Goal: Task Accomplishment & Management: Manage account settings

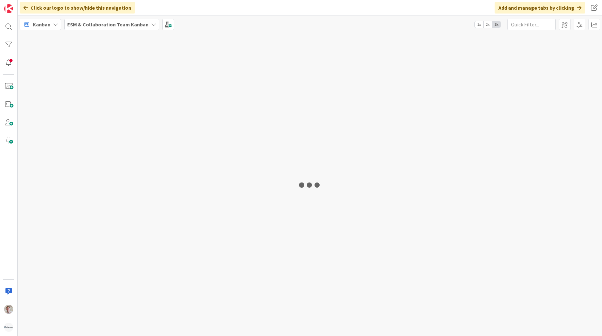
click at [102, 25] on b "ESM & Collaboration Team Kanban" at bounding box center [107, 24] width 81 height 6
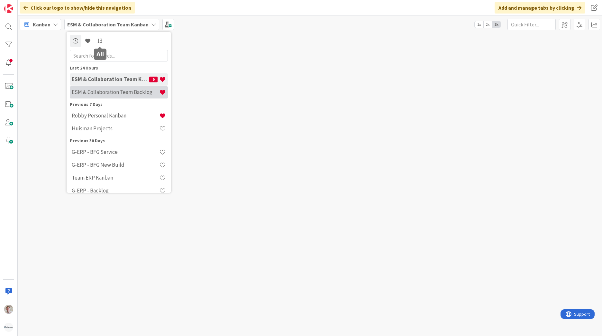
click at [101, 88] on div "ESM & Collaboration Team Backlog" at bounding box center [119, 92] width 98 height 12
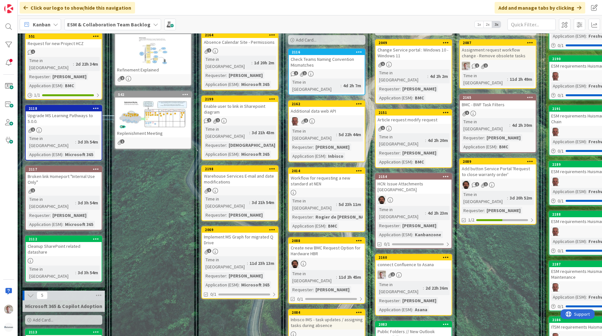
scroll to position [96, 0]
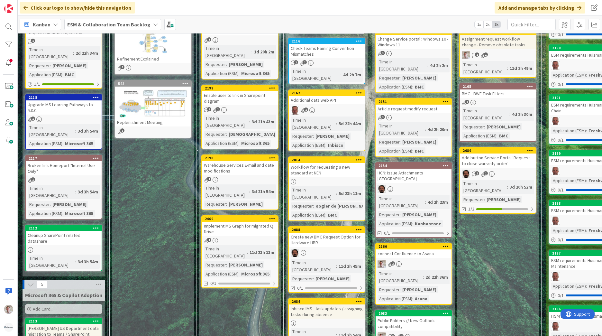
click at [410, 249] on div "connect Confluence to Asana" at bounding box center [414, 253] width 76 height 8
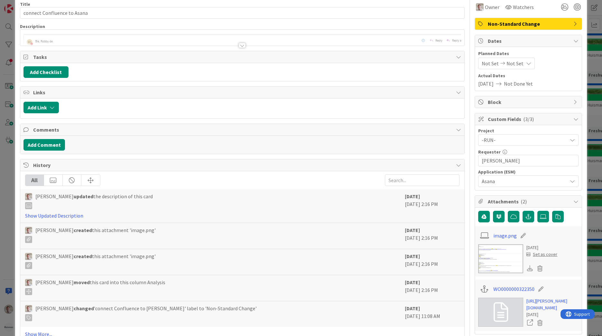
scroll to position [64, 0]
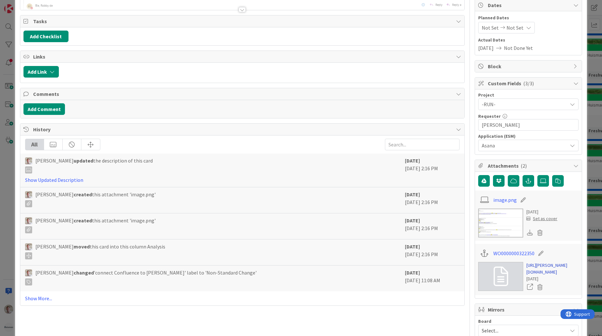
click at [527, 275] on link "https://huisman-smartit.onbmc.com/smartit/app/#/workorder/AGGEFRDUJONBTASXJZOTS…" at bounding box center [553, 269] width 52 height 14
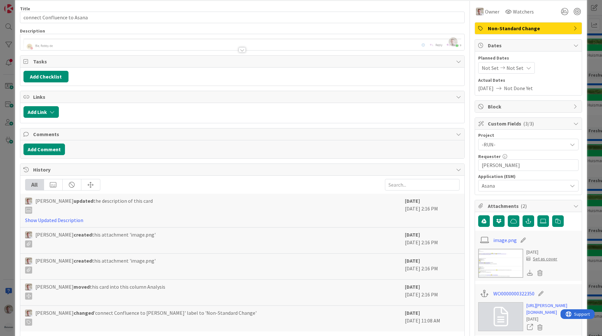
scroll to position [0, 0]
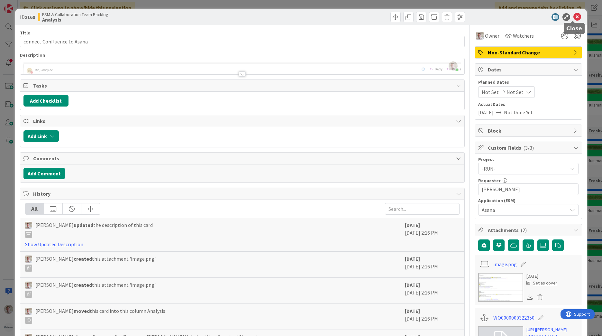
click at [575, 17] on icon at bounding box center [577, 17] width 8 height 8
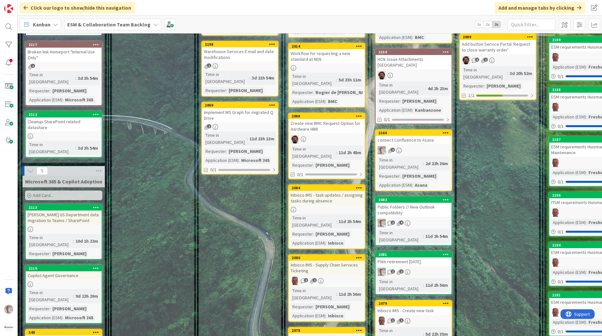
scroll to position [96, 0]
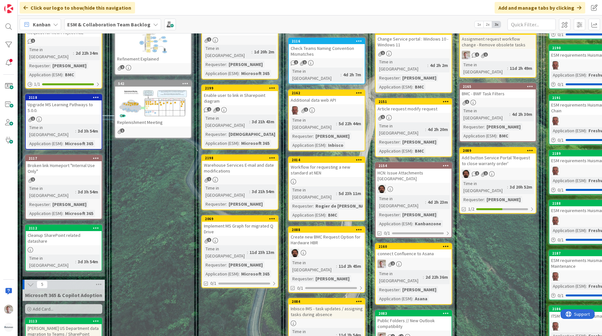
click at [51, 25] on div "Kanban" at bounding box center [40, 25] width 41 height 12
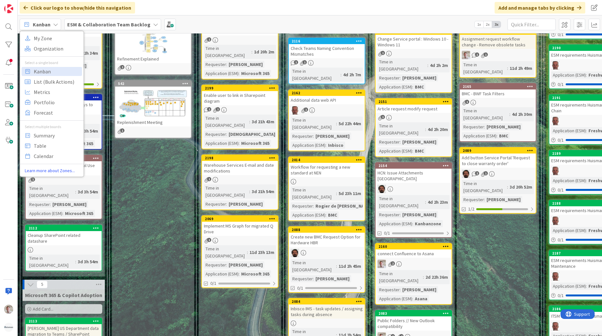
click at [51, 25] on div "Kanban" at bounding box center [40, 25] width 41 height 12
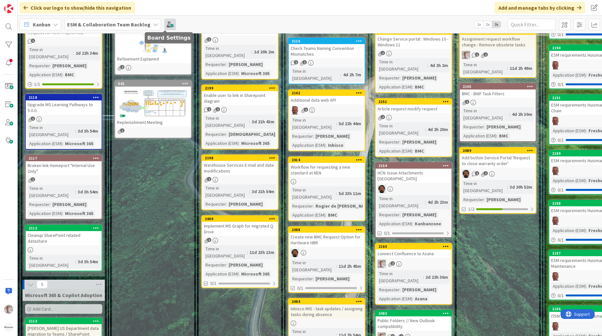
click at [164, 24] on span at bounding box center [170, 25] width 12 height 12
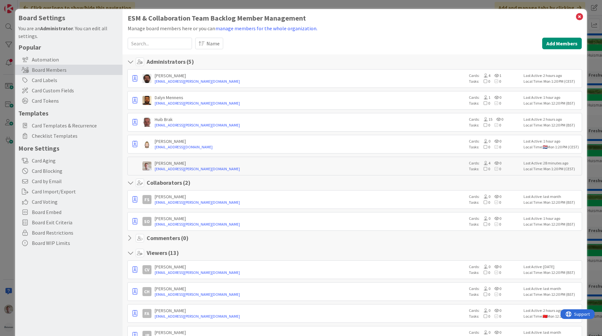
click at [569, 20] on h1 "ESM & Collaboration Team Backlog Member Management" at bounding box center [355, 18] width 454 height 8
click at [575, 18] on icon at bounding box center [579, 16] width 8 height 9
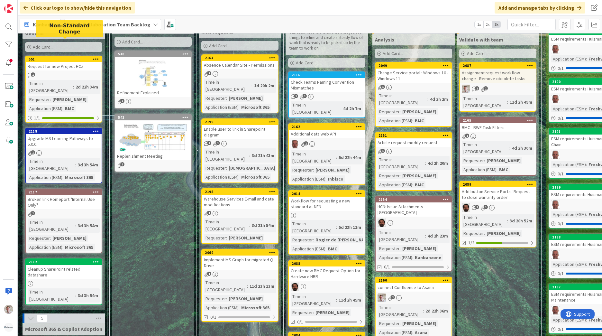
scroll to position [32, 0]
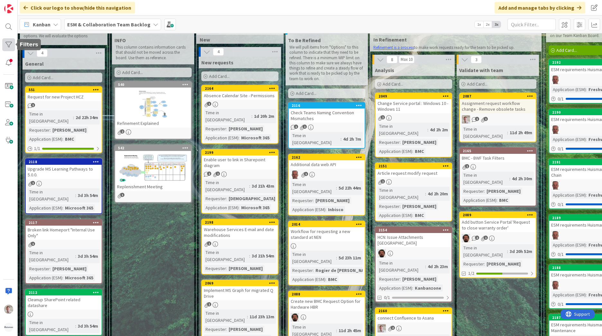
click at [12, 45] on div at bounding box center [8, 44] width 13 height 13
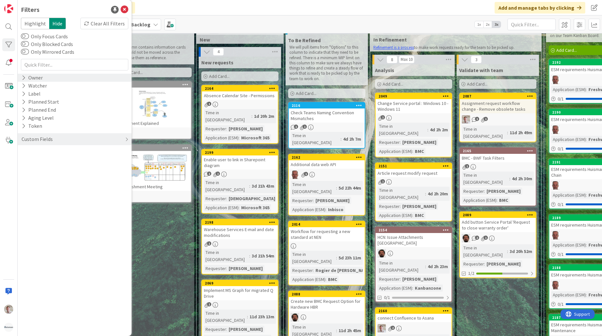
click at [26, 78] on div "Owner" at bounding box center [32, 78] width 23 height 8
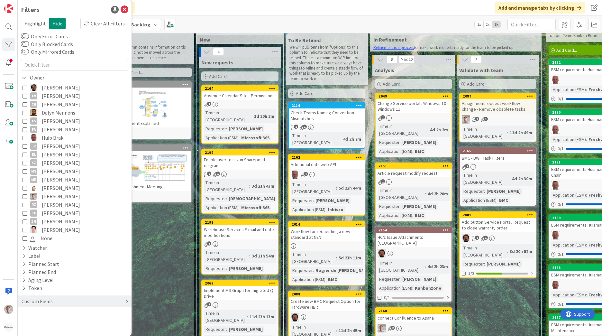
click at [52, 196] on span "[PERSON_NAME]" at bounding box center [61, 196] width 38 height 8
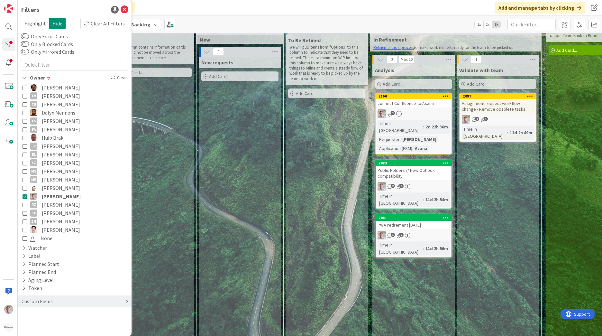
drag, startPoint x: 242, startPoint y: 24, endPoint x: 240, endPoint y: 32, distance: 8.0
click at [243, 24] on div "Kanban My Zone Organization Select a single board Kanban List (Bulk Actions) Me…" at bounding box center [310, 24] width 584 height 18
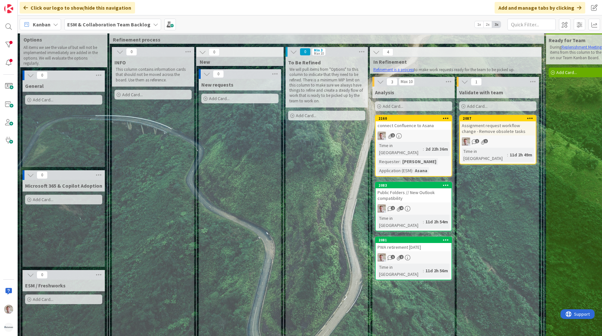
scroll to position [0, 0]
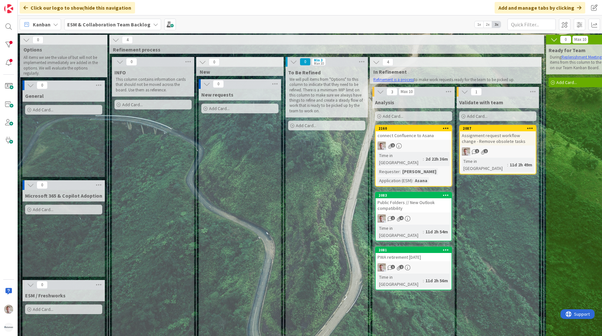
click at [146, 26] on div "ESM & Collaboration Team Backlog" at bounding box center [112, 25] width 97 height 12
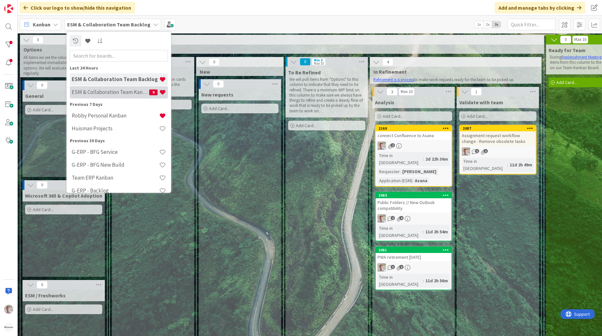
click at [127, 96] on div "ESM & Collaboration Team Kanban 9" at bounding box center [119, 92] width 98 height 12
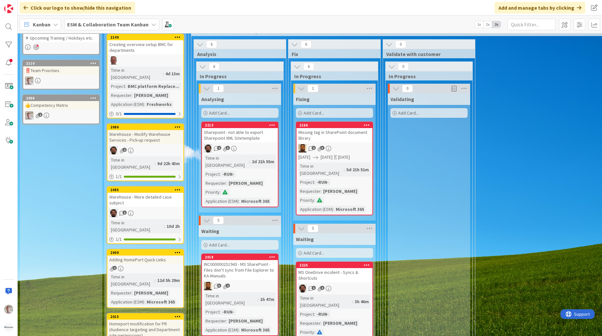
click at [134, 27] on b "ESM & Collaboration Team Kanban" at bounding box center [107, 24] width 81 height 6
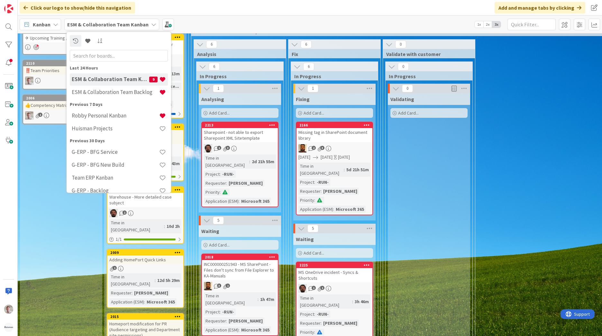
click at [50, 27] on div "Kanban" at bounding box center [40, 25] width 41 height 12
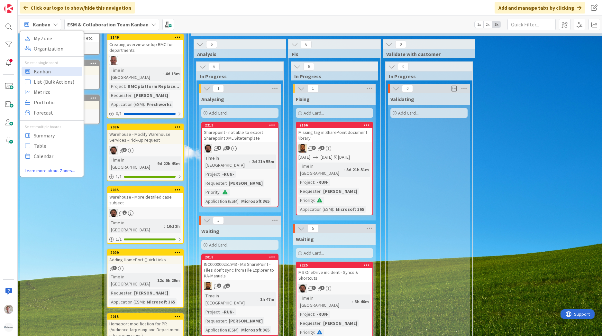
click at [45, 26] on span "Kanban" at bounding box center [42, 25] width 18 height 8
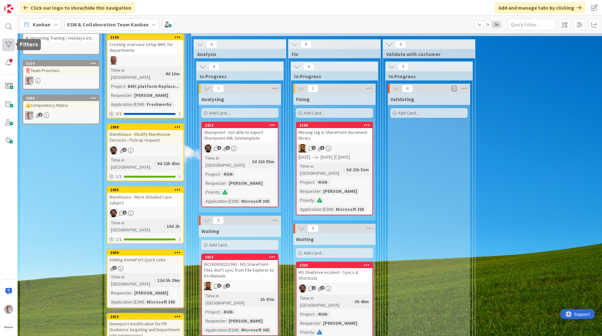
click at [9, 42] on div at bounding box center [8, 44] width 13 height 13
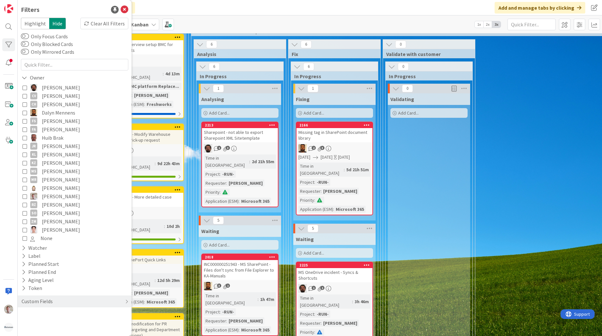
click at [44, 194] on span "[PERSON_NAME]" at bounding box center [61, 196] width 38 height 8
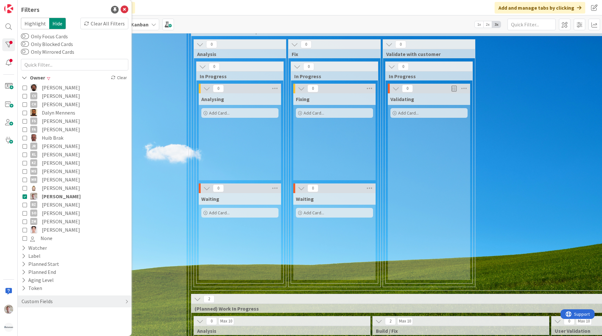
scroll to position [26, 0]
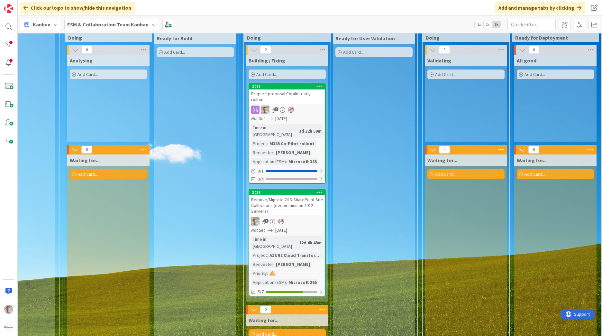
scroll to position [444, 132]
click at [297, 195] on div "Remove/Migrate OLD SharePoint Site Collections (decommission 2012 Servers)" at bounding box center [287, 205] width 76 height 20
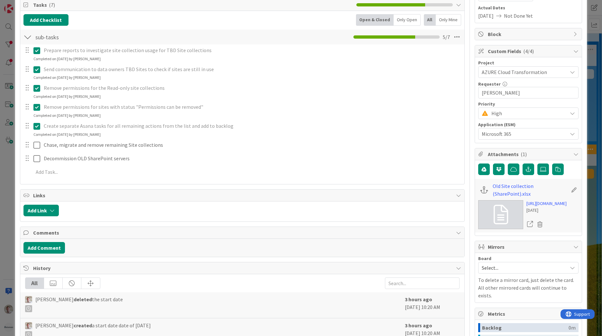
scroll to position [32, 0]
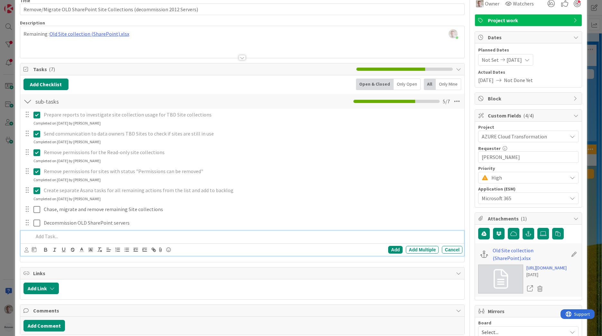
click at [45, 237] on p at bounding box center [246, 236] width 427 height 7
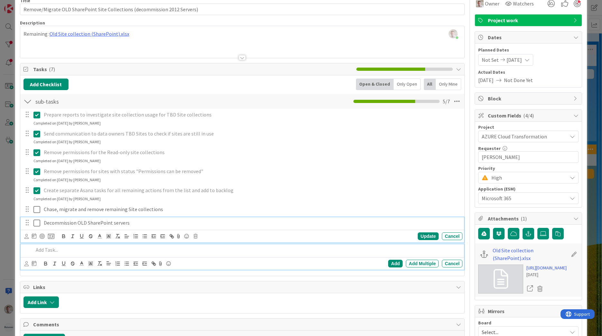
click at [43, 225] on div "Decommission OLD SharePoint servers" at bounding box center [251, 222] width 421 height 11
click at [44, 253] on p at bounding box center [246, 249] width 427 height 7
click at [390, 284] on span "Links" at bounding box center [243, 287] width 420 height 8
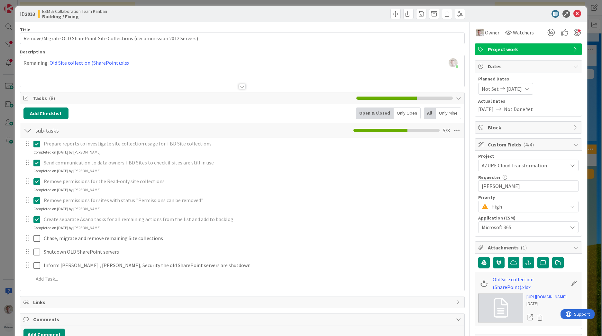
scroll to position [0, 0]
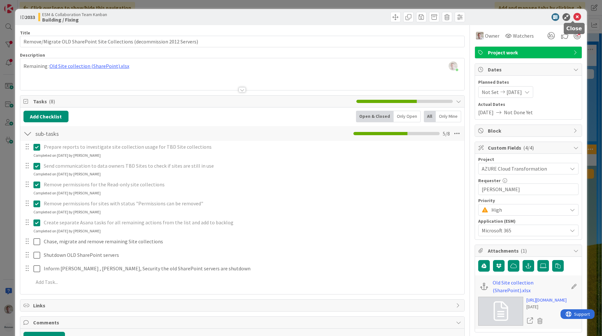
click at [573, 19] on icon at bounding box center [577, 17] width 8 height 8
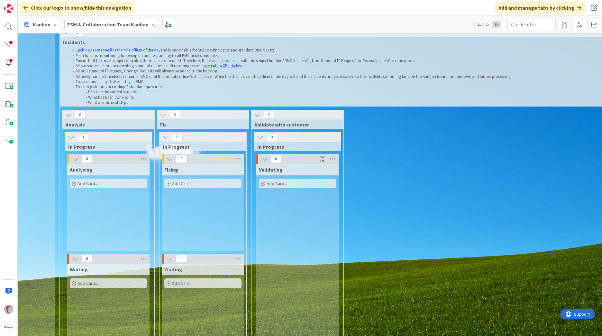
scroll to position [0, 132]
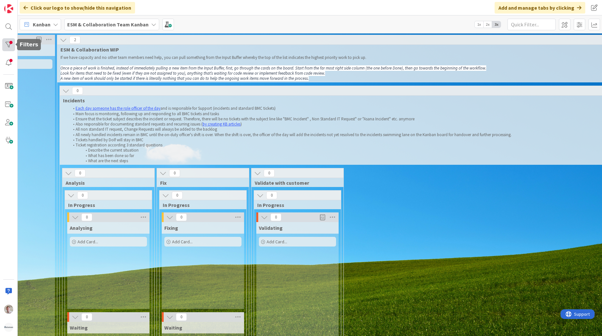
click at [12, 49] on div at bounding box center [8, 44] width 13 height 13
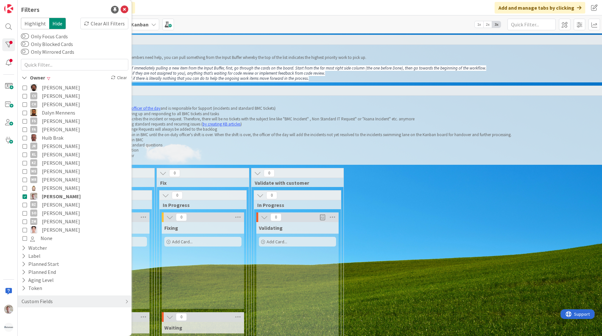
click at [26, 198] on icon at bounding box center [25, 196] width 5 height 5
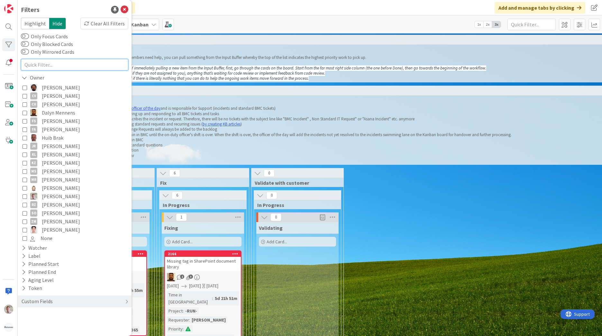
click at [50, 61] on input "text" at bounding box center [74, 65] width 107 height 12
click at [25, 257] on icon at bounding box center [24, 255] width 4 height 5
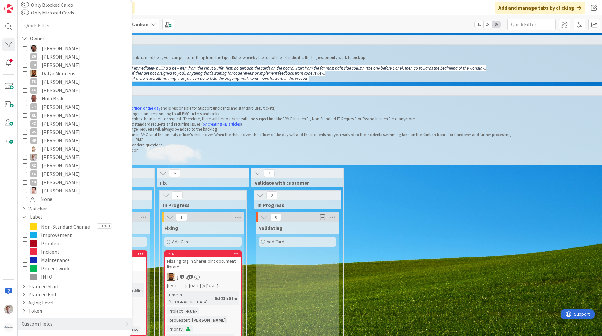
scroll to position [41, 0]
click at [31, 321] on div "Custom Fields" at bounding box center [37, 322] width 32 height 8
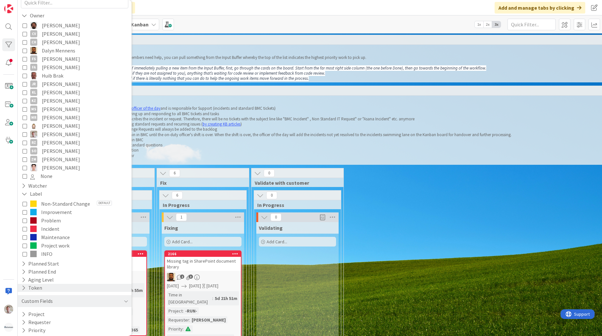
scroll to position [73, 0]
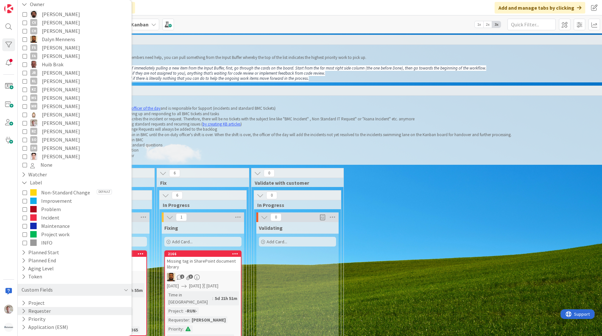
click at [43, 312] on button "Requester" at bounding box center [36, 311] width 31 height 8
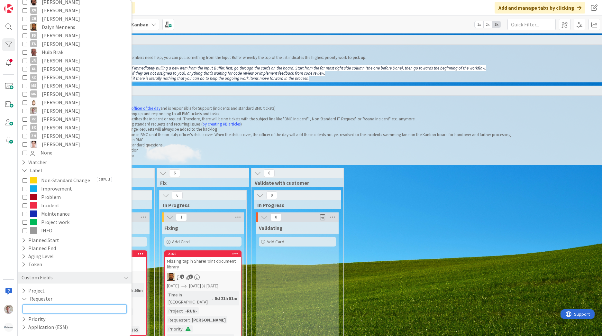
click at [35, 311] on input "text" at bounding box center [75, 308] width 104 height 9
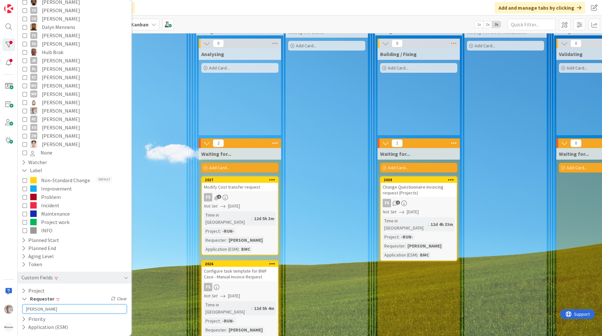
scroll to position [372, 0]
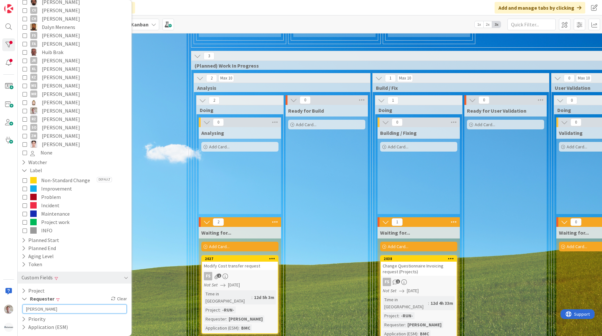
type input "[PERSON_NAME]"
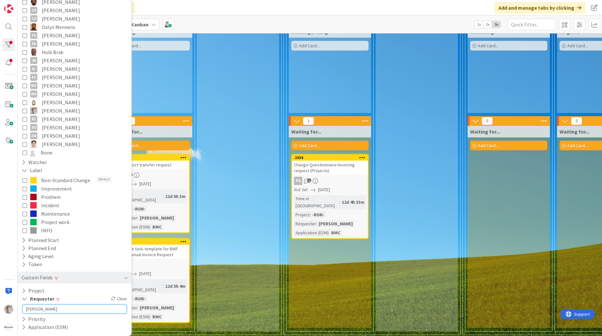
scroll to position [473, 39]
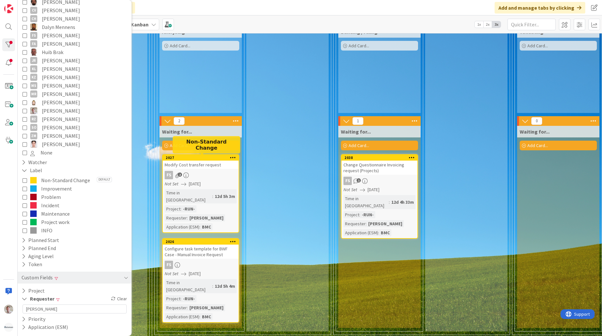
click at [198, 168] on div "Modify Cost transfer request" at bounding box center [201, 165] width 76 height 8
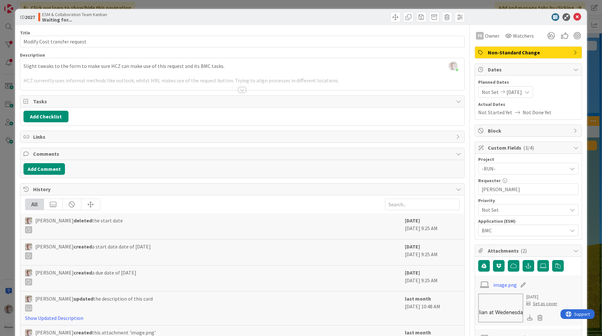
click at [239, 89] on div at bounding box center [242, 89] width 7 height 5
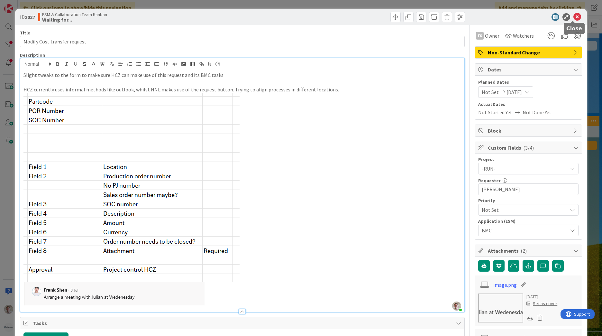
click at [575, 16] on icon at bounding box center [577, 17] width 8 height 8
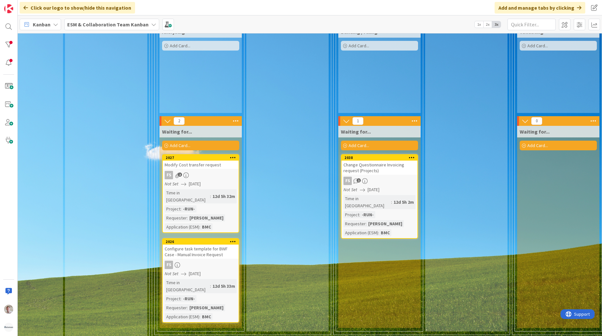
click at [192, 246] on div "Configure task template for BWF Case - Manual Invoice Request" at bounding box center [201, 251] width 76 height 14
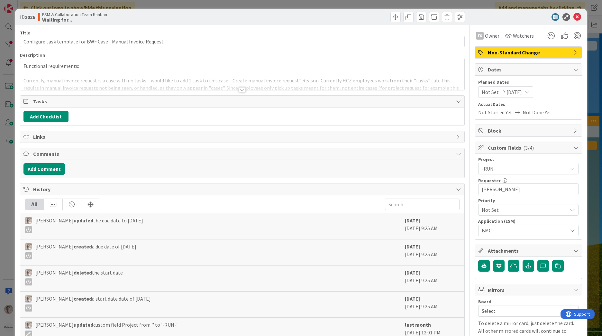
click at [242, 94] on div "Title 61 / 128 Configure task template for BWF Case - Manual Invoice Request De…" at bounding box center [242, 248] width 445 height 447
click at [243, 90] on div at bounding box center [242, 89] width 7 height 5
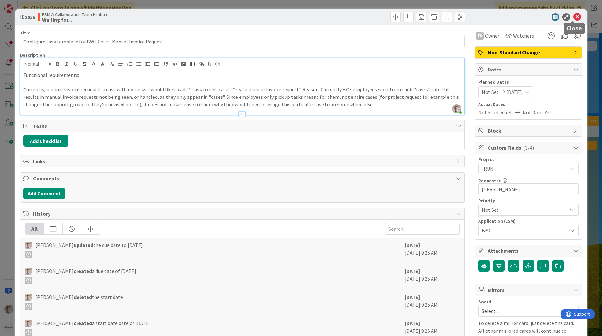
click at [573, 14] on icon at bounding box center [577, 17] width 8 height 8
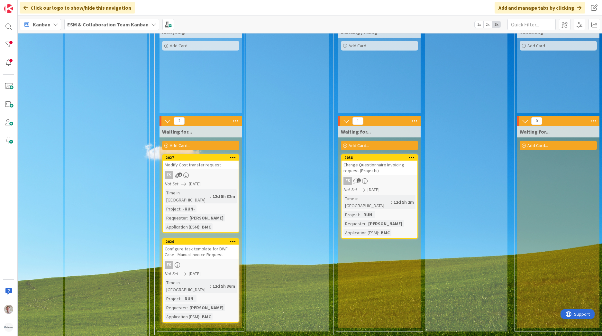
click at [395, 168] on div "Change Questionnaire Invoicing request (Projects)" at bounding box center [380, 168] width 76 height 14
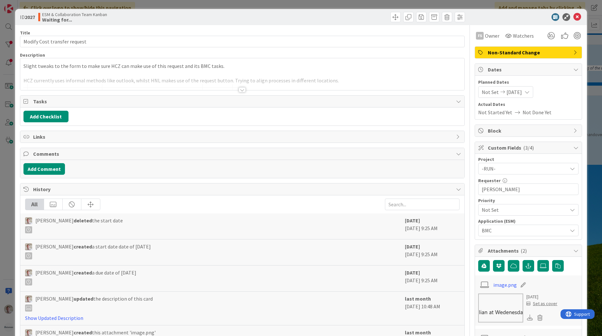
click at [239, 90] on div at bounding box center [242, 89] width 7 height 5
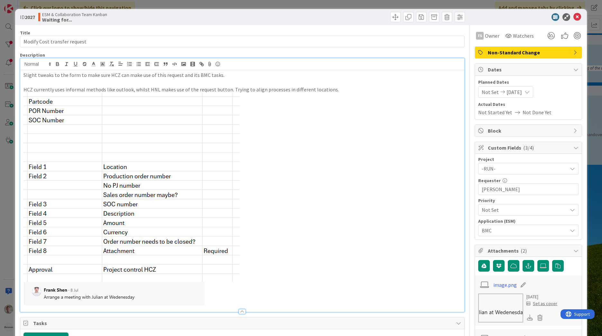
click at [573, 19] on icon at bounding box center [577, 17] width 8 height 8
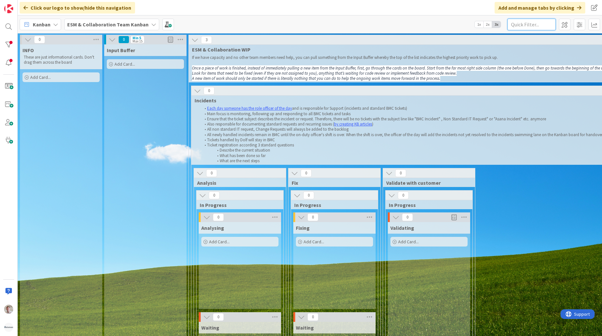
click at [536, 25] on input "text" at bounding box center [532, 25] width 48 height 12
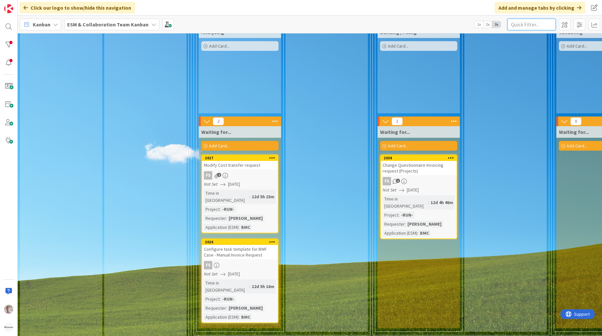
scroll to position [473, 0]
click at [242, 166] on div "Modify Cost transfer request" at bounding box center [240, 165] width 76 height 8
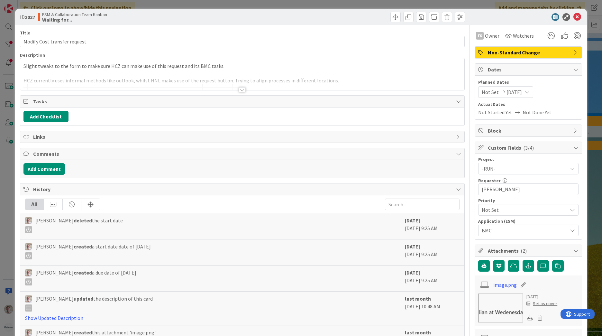
click at [239, 89] on div at bounding box center [242, 89] width 7 height 5
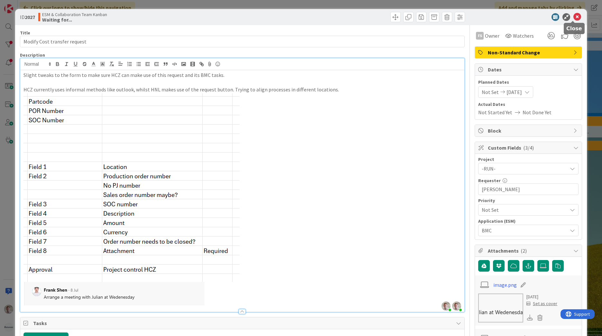
click at [575, 16] on icon at bounding box center [577, 17] width 8 height 8
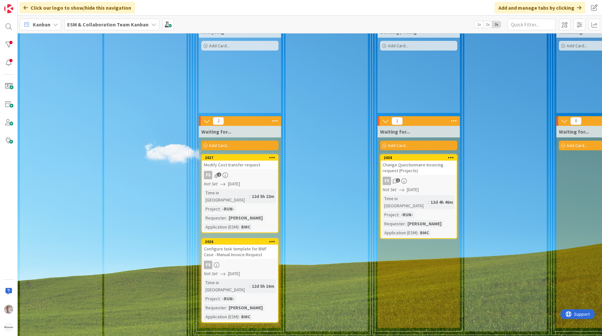
click at [241, 168] on div "Modify Cost transfer request" at bounding box center [240, 165] width 76 height 8
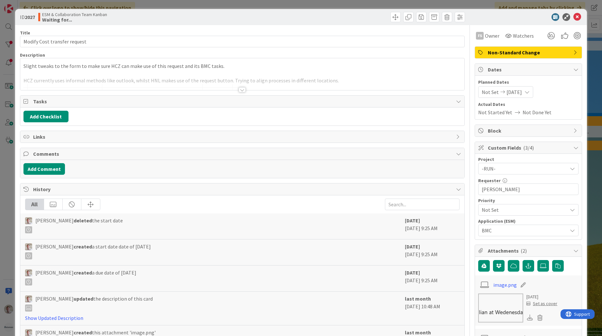
click at [239, 89] on div at bounding box center [242, 89] width 7 height 5
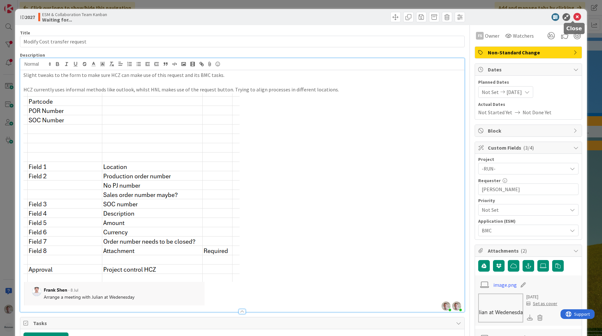
click at [573, 17] on icon at bounding box center [577, 17] width 8 height 8
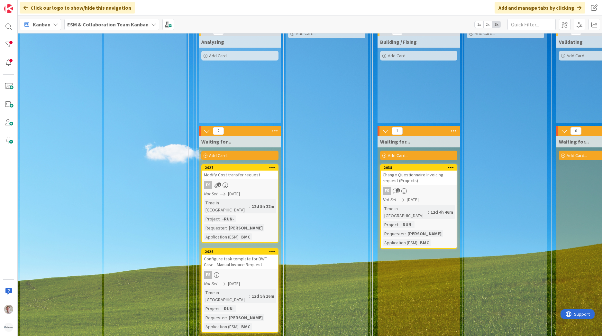
scroll to position [473, 0]
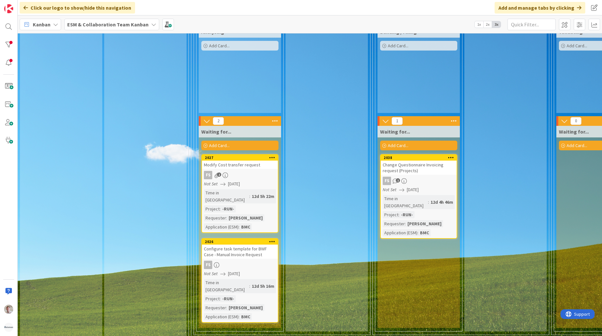
click at [109, 24] on b "ESM & Collaboration Team Kanban" at bounding box center [107, 24] width 81 height 6
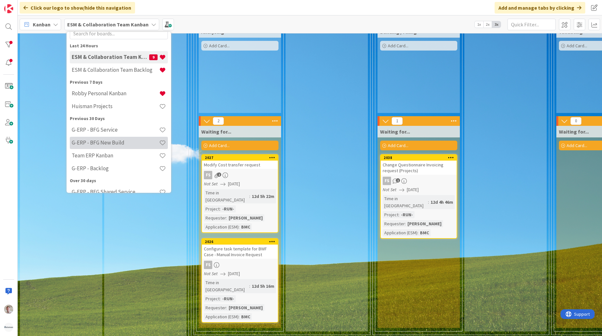
scroll to position [44, 0]
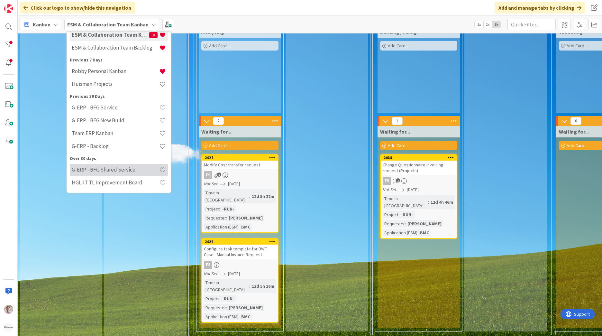
click at [100, 170] on h4 "G-ERP - BFG Shared Service" at bounding box center [115, 169] width 87 height 6
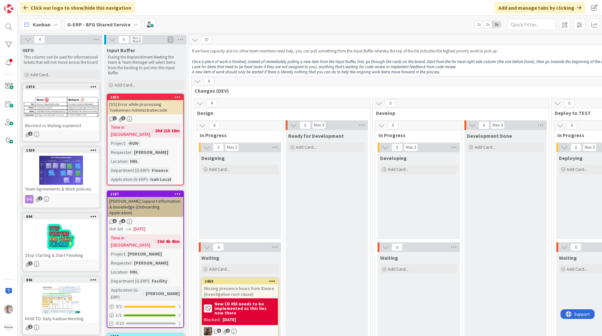
click at [107, 23] on b "G-ERP - BFG Shared Service" at bounding box center [98, 24] width 63 height 6
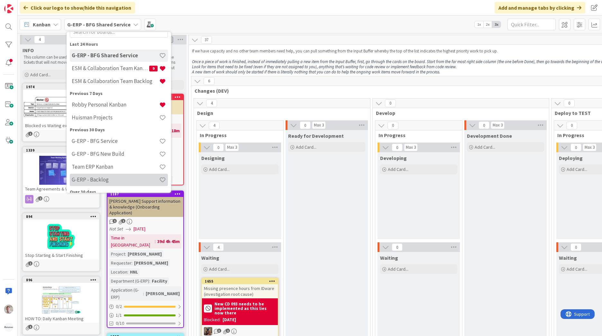
scroll to position [44, 0]
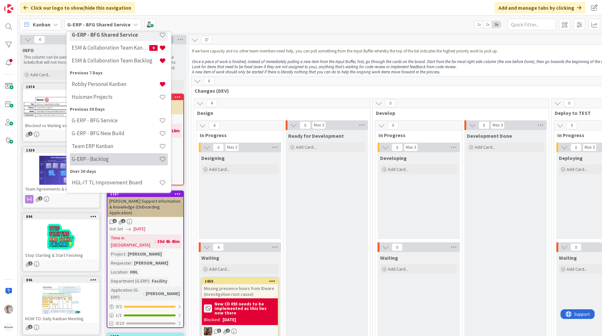
click at [100, 162] on div "G-ERP - Backlog" at bounding box center [119, 159] width 98 height 12
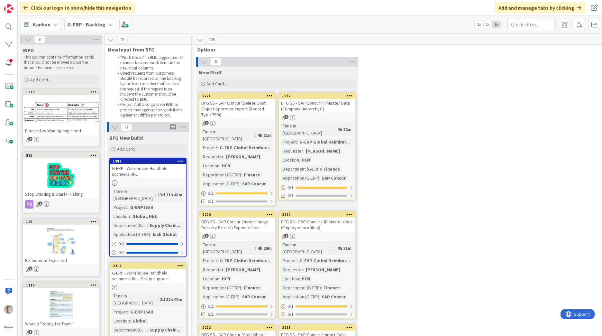
click at [200, 43] on icon at bounding box center [200, 39] width 7 height 7
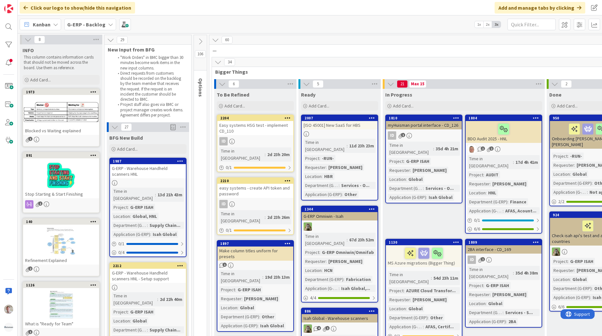
click at [112, 39] on icon at bounding box center [110, 39] width 7 height 7
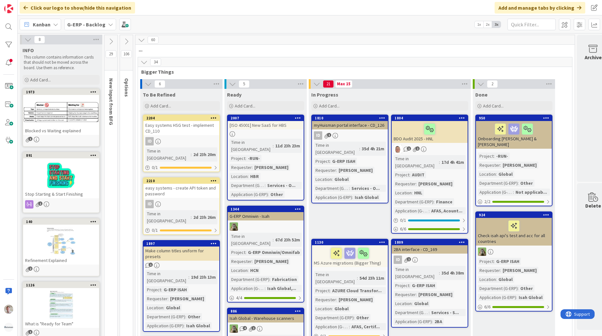
click at [126, 41] on icon at bounding box center [126, 41] width 7 height 7
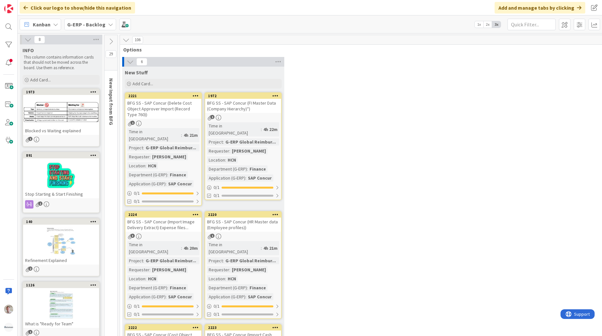
click at [131, 61] on icon at bounding box center [130, 61] width 7 height 7
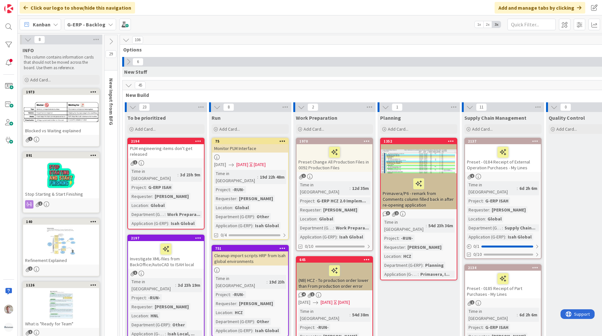
click at [129, 85] on icon at bounding box center [128, 85] width 7 height 7
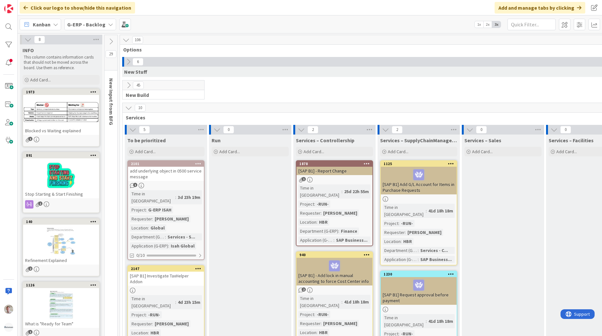
click at [130, 109] on icon at bounding box center [128, 107] width 7 height 7
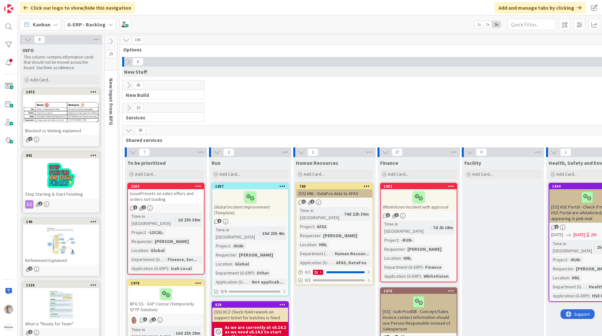
click at [87, 27] on b "G-ERP - Backlog" at bounding box center [86, 24] width 38 height 6
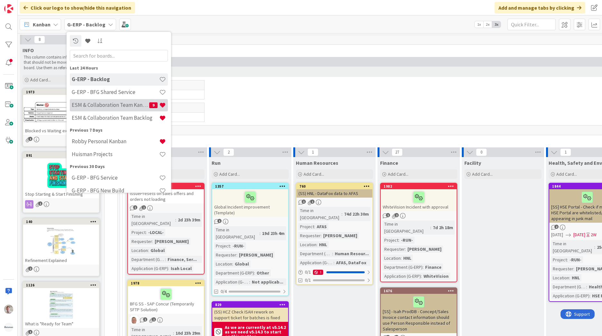
click at [121, 105] on h4 "ESM & Collaboration Team Kanban" at bounding box center [111, 105] width 78 height 6
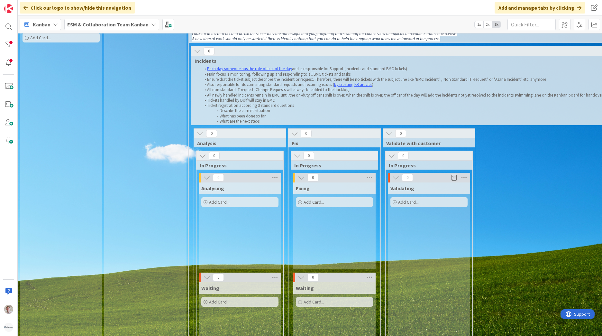
scroll to position [129, 0]
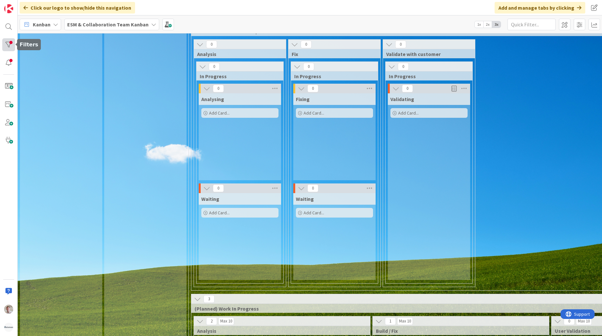
click at [11, 45] on div at bounding box center [8, 44] width 13 height 13
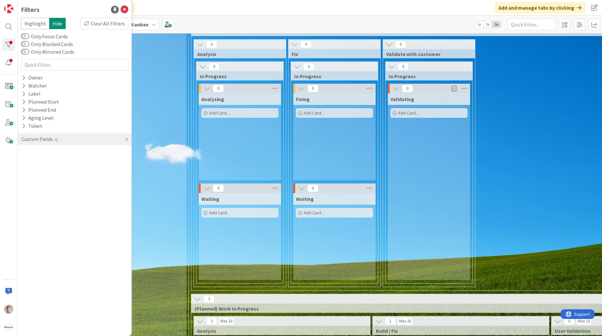
click at [44, 139] on div "Custom Fields" at bounding box center [37, 139] width 32 height 8
click at [26, 160] on button "Requester" at bounding box center [37, 160] width 32 height 8
click at [42, 169] on input "[PERSON_NAME]" at bounding box center [75, 170] width 104 height 9
click at [137, 194] on div "Input Buffer Add Card..." at bounding box center [145, 301] width 82 height 770
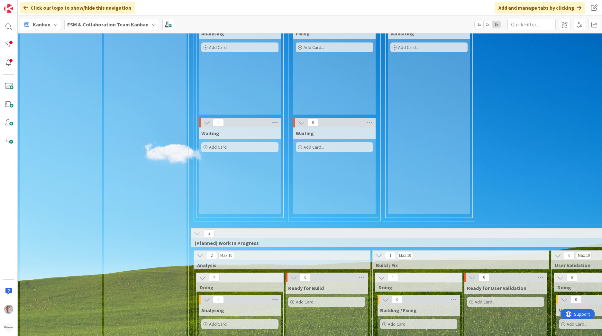
scroll to position [257, 0]
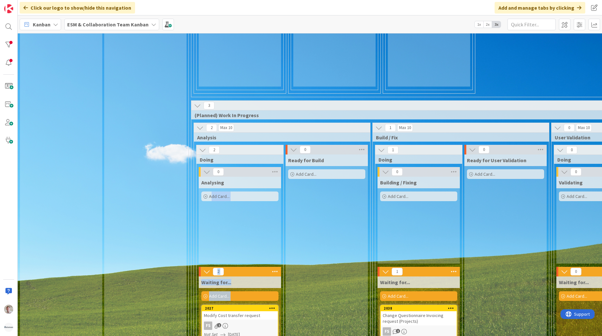
drag, startPoint x: 211, startPoint y: 331, endPoint x: 260, endPoint y: 335, distance: 49.8
click at [260, 335] on html "Click our logo to show/hide this navigation Add and manage tabs by clicking Kan…" at bounding box center [301, 168] width 602 height 336
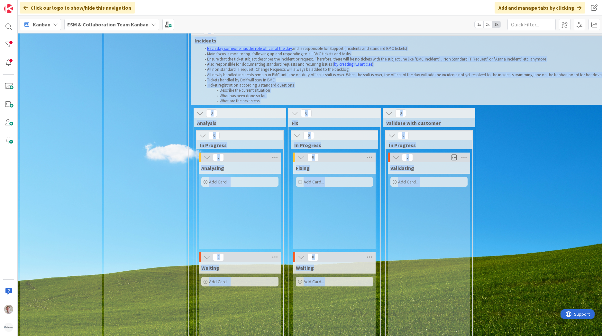
scroll to position [0, 0]
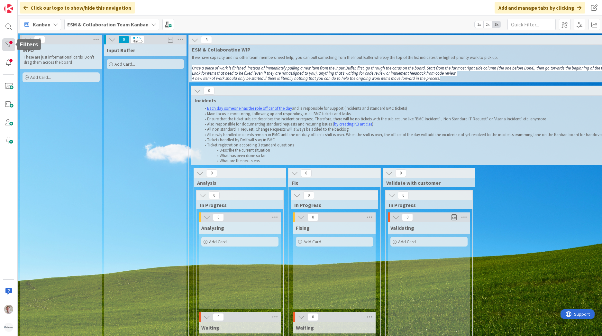
click at [5, 44] on div at bounding box center [8, 44] width 13 height 13
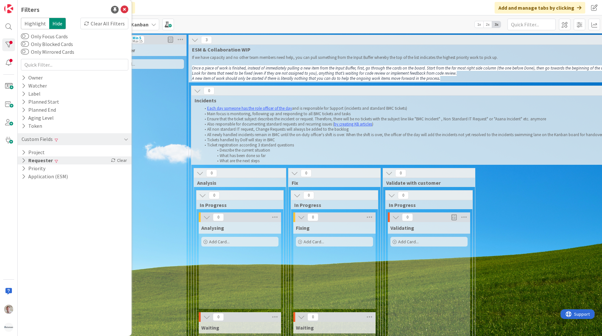
click at [44, 162] on button "Requester" at bounding box center [37, 160] width 32 height 8
click at [41, 171] on input "[PERSON_NAME]" at bounding box center [75, 170] width 104 height 9
type input "arjan"
click at [52, 172] on input "arjan" at bounding box center [75, 170] width 104 height 9
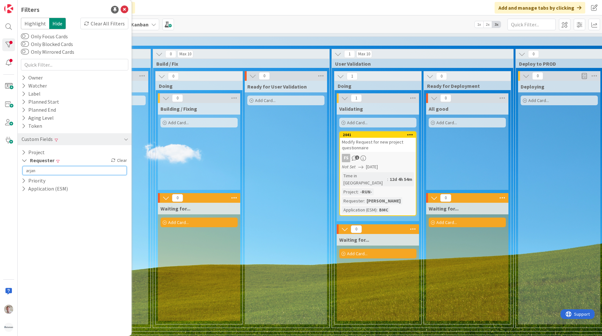
scroll to position [396, 225]
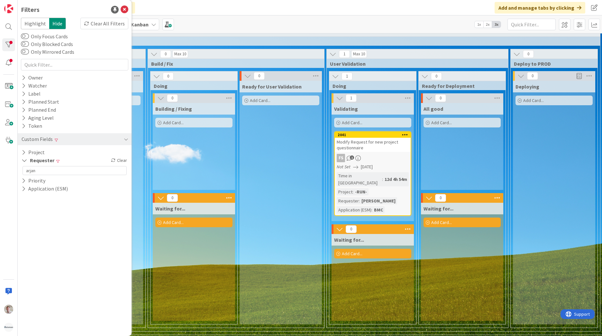
click at [376, 151] on div "Modify Request for new project questionnaire" at bounding box center [373, 145] width 76 height 14
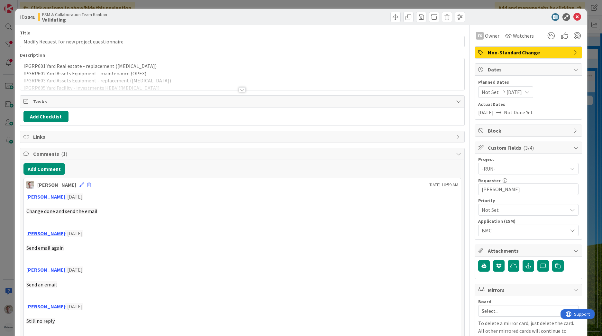
click at [242, 89] on div at bounding box center [242, 89] width 7 height 5
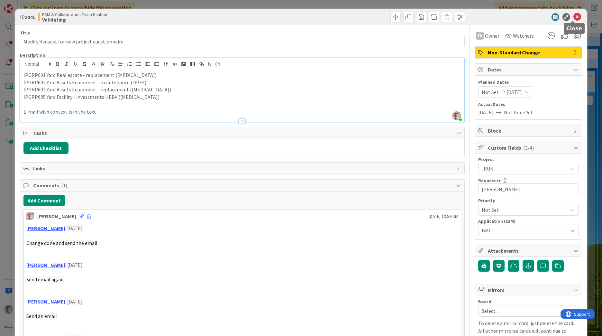
click at [573, 17] on icon at bounding box center [577, 17] width 8 height 8
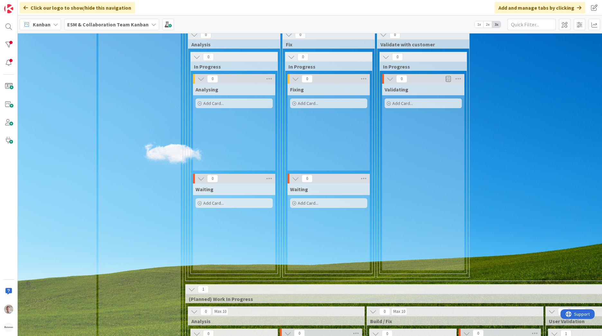
scroll to position [0, 6]
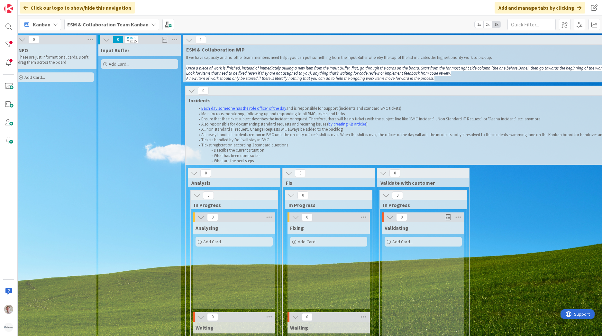
click at [158, 24] on div "Kanban ESM & Collaboration Team Kanban 1x 2x 3x" at bounding box center [310, 24] width 584 height 18
click at [162, 24] on span at bounding box center [168, 25] width 12 height 12
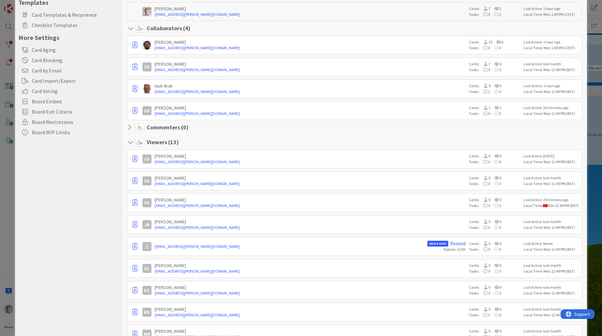
scroll to position [129, 0]
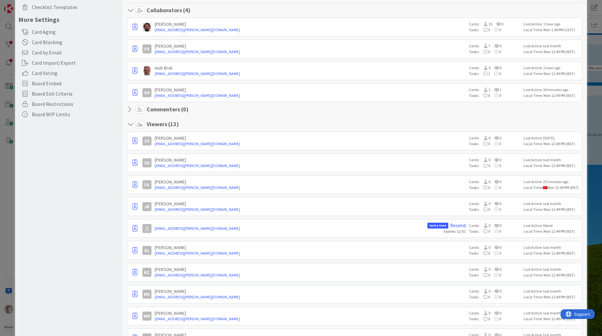
click at [132, 125] on icon at bounding box center [131, 124] width 8 height 6
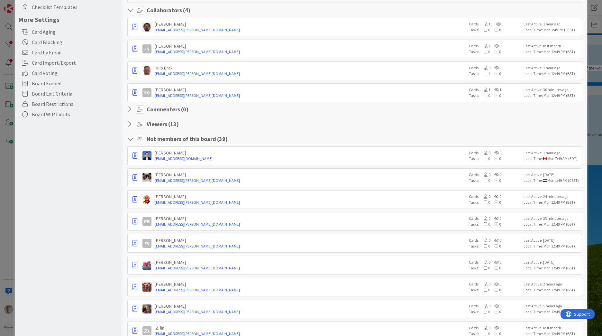
click at [130, 124] on icon at bounding box center [131, 124] width 8 height 6
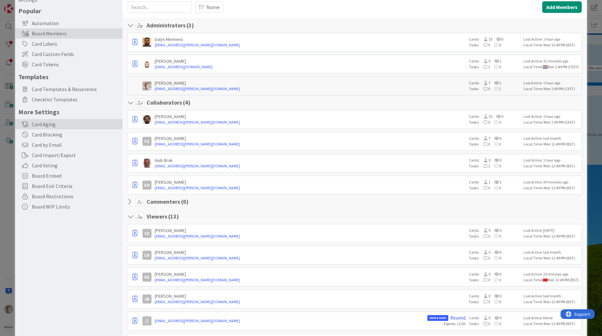
scroll to position [0, 0]
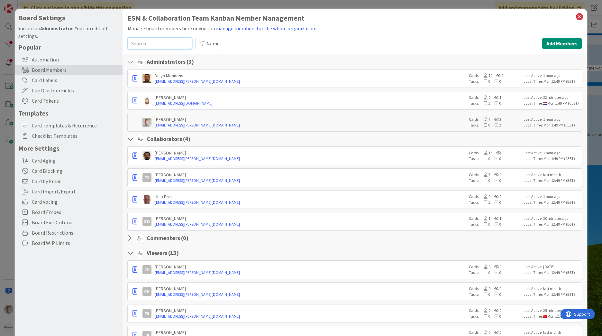
click at [170, 41] on input at bounding box center [160, 44] width 64 height 12
click at [164, 41] on input at bounding box center [160, 44] width 64 height 12
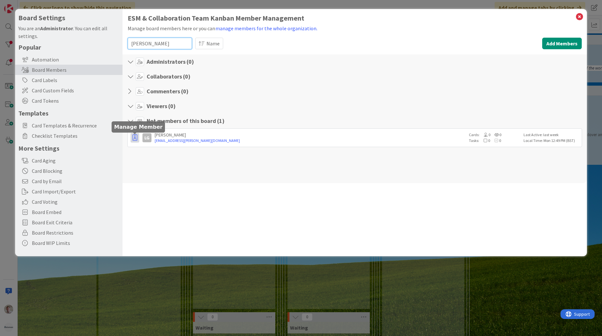
type input "[PERSON_NAME]"
click at [134, 138] on icon "button" at bounding box center [135, 137] width 5 height 6
click at [169, 175] on p "Promote to Commenter" at bounding box center [166, 173] width 45 height 5
click at [131, 93] on icon at bounding box center [131, 91] width 8 height 6
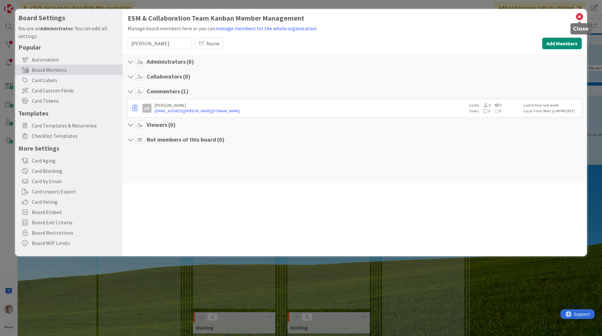
click at [582, 18] on icon at bounding box center [579, 16] width 8 height 9
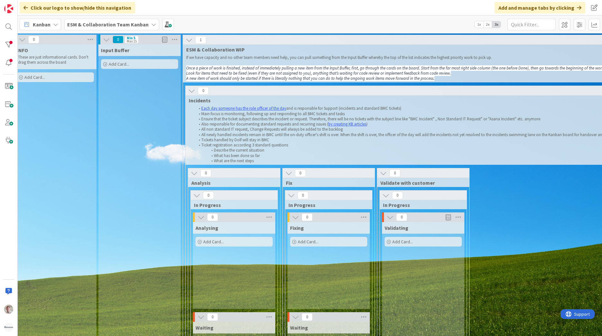
click at [121, 25] on b "ESM & Collaboration Team Kanban" at bounding box center [107, 24] width 81 height 6
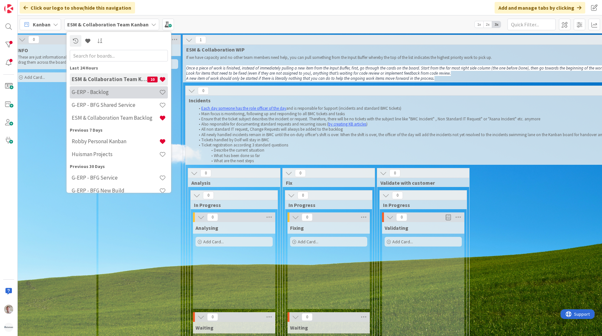
click at [104, 92] on h4 "G-ERP - Backlog" at bounding box center [115, 92] width 87 height 6
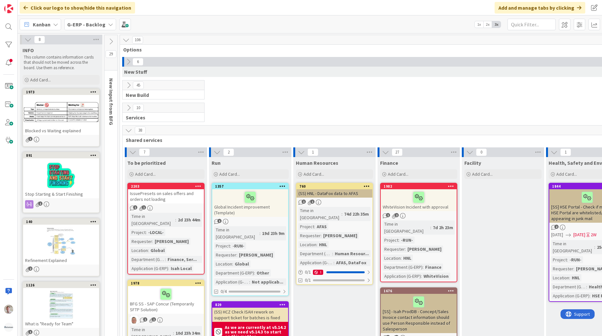
click at [95, 28] on span "G-ERP - Backlog" at bounding box center [86, 25] width 38 height 8
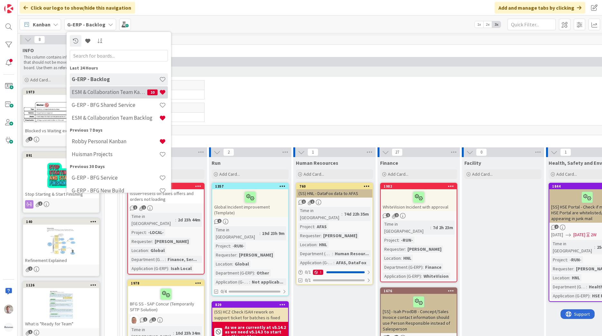
click at [114, 93] on h4 "ESM & Collaboration Team Kanban" at bounding box center [110, 92] width 76 height 6
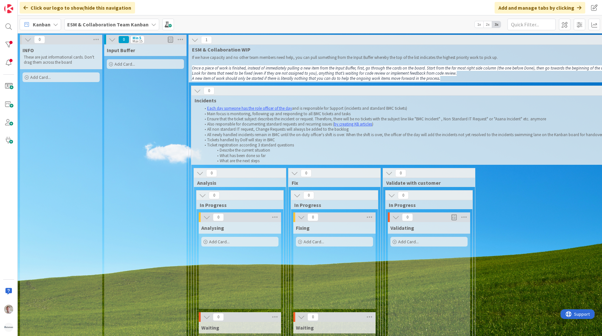
click at [91, 24] on b "ESM & Collaboration Team Kanban" at bounding box center [107, 24] width 81 height 6
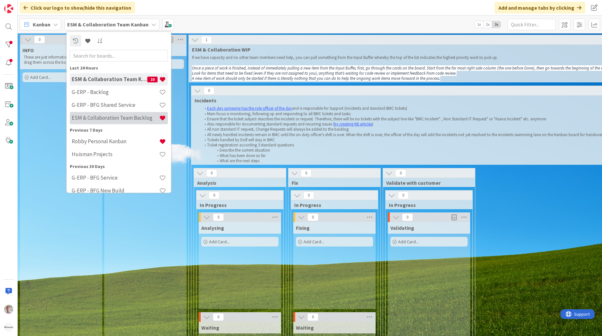
click at [107, 121] on div "ESM & Collaboration Team Backlog" at bounding box center [119, 118] width 98 height 12
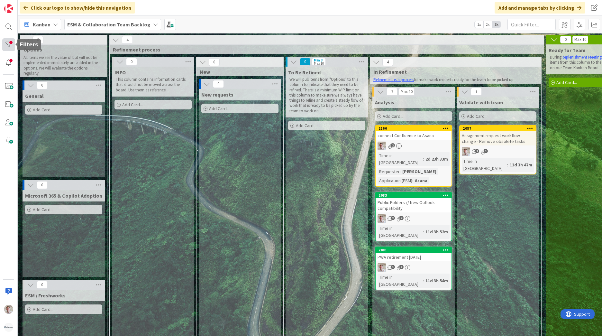
click at [8, 47] on div at bounding box center [8, 44] width 13 height 13
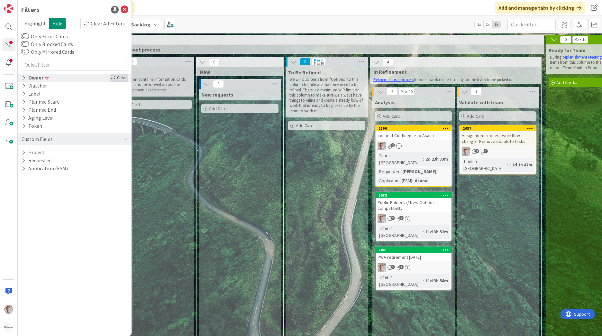
click at [120, 79] on div "Clear" at bounding box center [119, 78] width 19 height 8
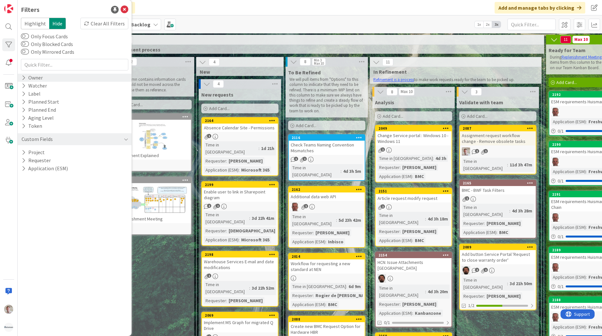
click at [240, 24] on div "Kanban ESM & Collaboration Team Backlog 1x 2x 3x" at bounding box center [310, 24] width 584 height 18
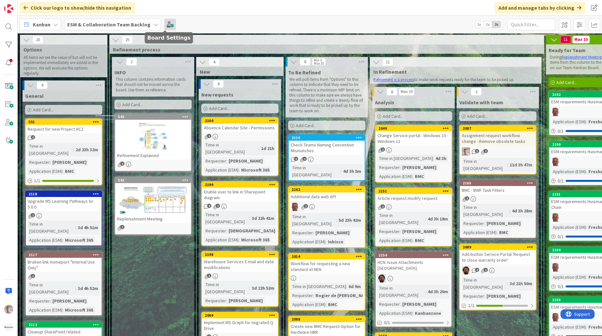
click at [164, 26] on span at bounding box center [170, 25] width 12 height 12
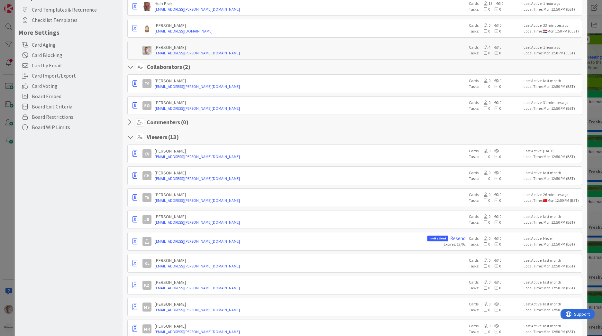
scroll to position [32, 0]
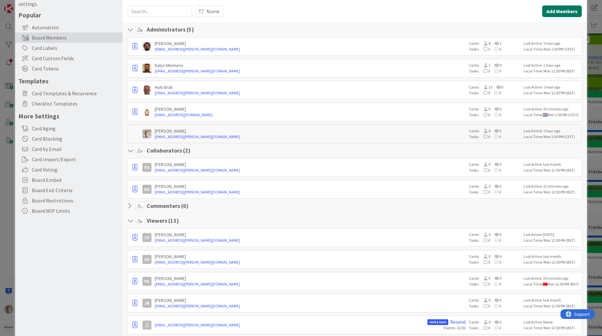
click at [551, 13] on button "Add Members" at bounding box center [562, 11] width 40 height 12
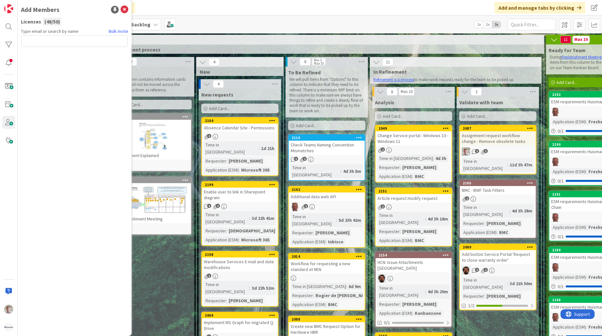
click at [37, 41] on input "text" at bounding box center [75, 41] width 106 height 12
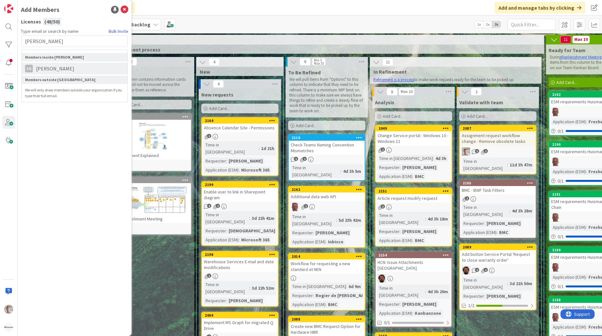
type input "[PERSON_NAME]"
click at [46, 65] on span "[PERSON_NAME]" at bounding box center [55, 69] width 45 height 8
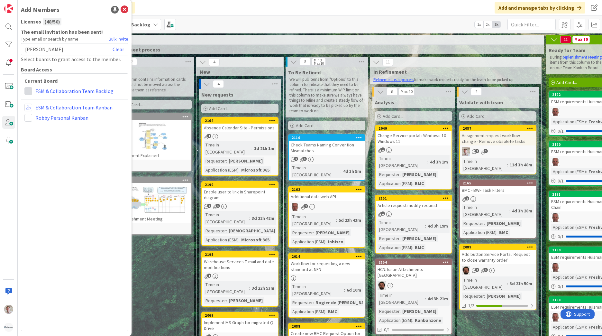
click at [29, 91] on span at bounding box center [28, 91] width 8 height 8
click at [56, 130] on span "Commenter" at bounding box center [70, 128] width 49 height 10
click at [125, 10] on icon at bounding box center [125, 10] width 8 height 8
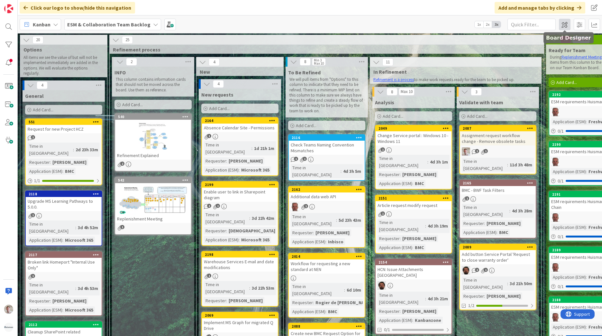
click at [564, 25] on span at bounding box center [565, 25] width 12 height 12
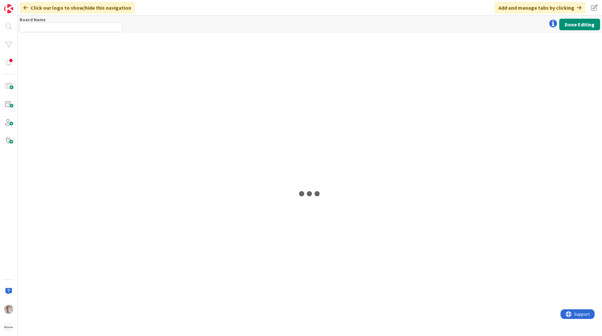
type input "ESM & Collaboration Team Backlog"
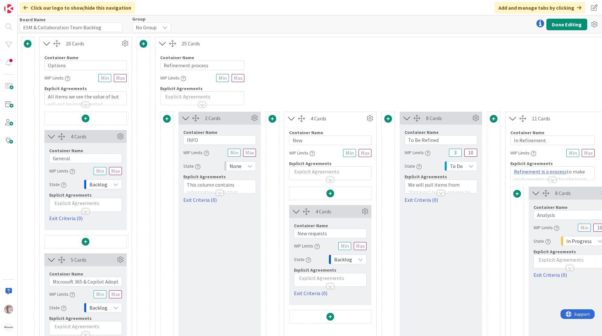
click at [316, 172] on p at bounding box center [330, 171] width 75 height 7
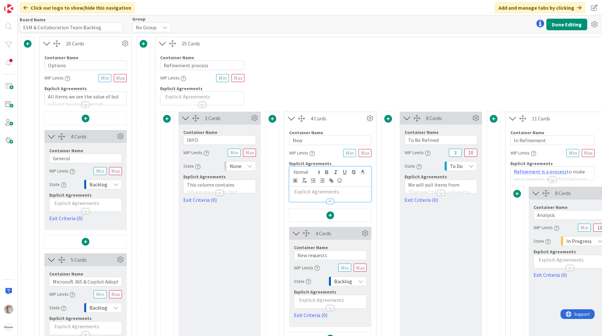
click at [312, 191] on p at bounding box center [330, 191] width 75 height 7
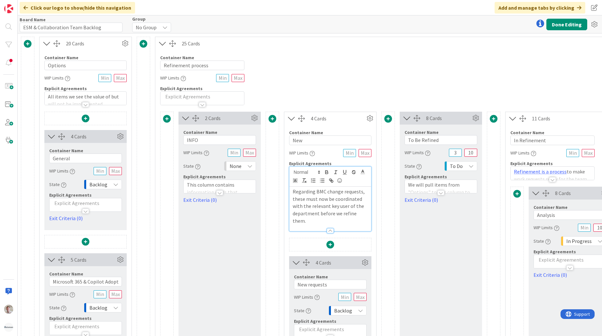
click at [341, 199] on p "Regarding BMC change requests, these must now be coordinated with the relevant …" at bounding box center [330, 206] width 75 height 37
drag, startPoint x: 341, startPoint y: 213, endPoint x: 384, endPoint y: 215, distance: 42.5
click at [384, 215] on div "2 Cards Container Name 4 / 64 INFO WIP Limits State None Explicit Agreements Th…" at bounding box center [459, 300] width 598 height 377
click at [556, 26] on button "Done Editing" at bounding box center [566, 25] width 41 height 12
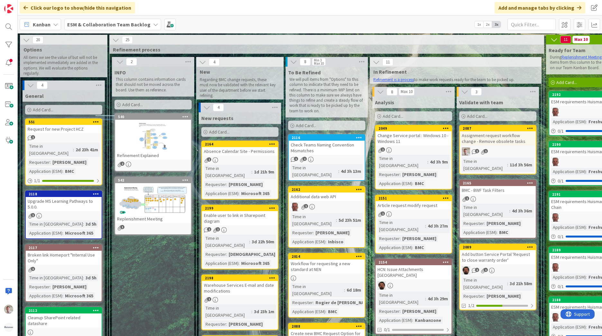
click at [125, 24] on b "ESM & Collaboration Team Backlog" at bounding box center [108, 24] width 83 height 6
